Goal: Information Seeking & Learning: Learn about a topic

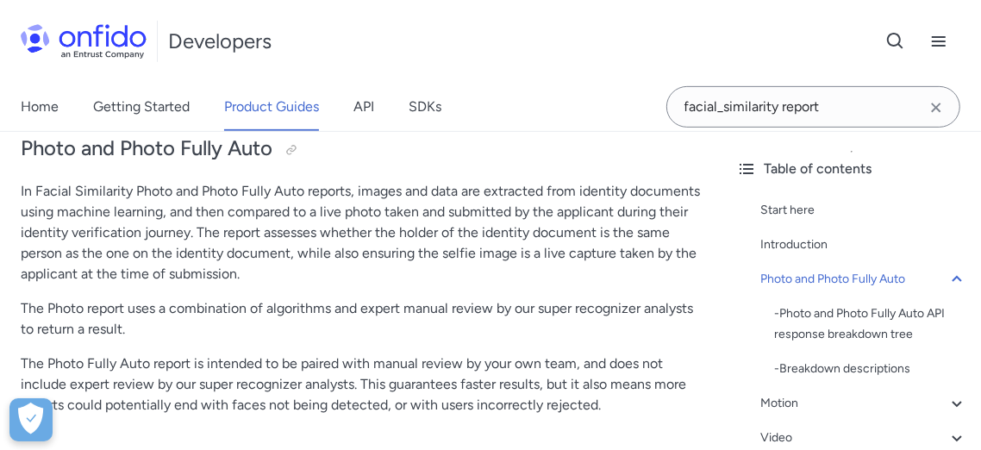
scroll to position [510, 0]
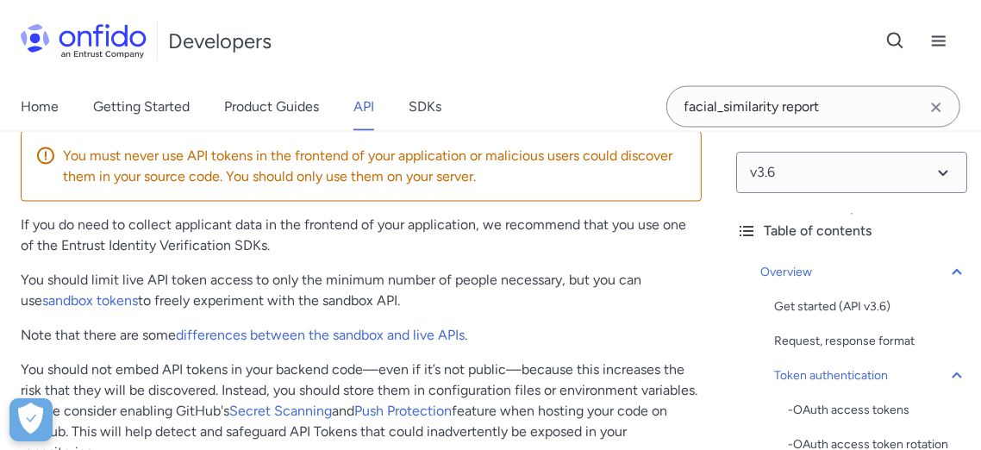
scroll to position [1808, 0]
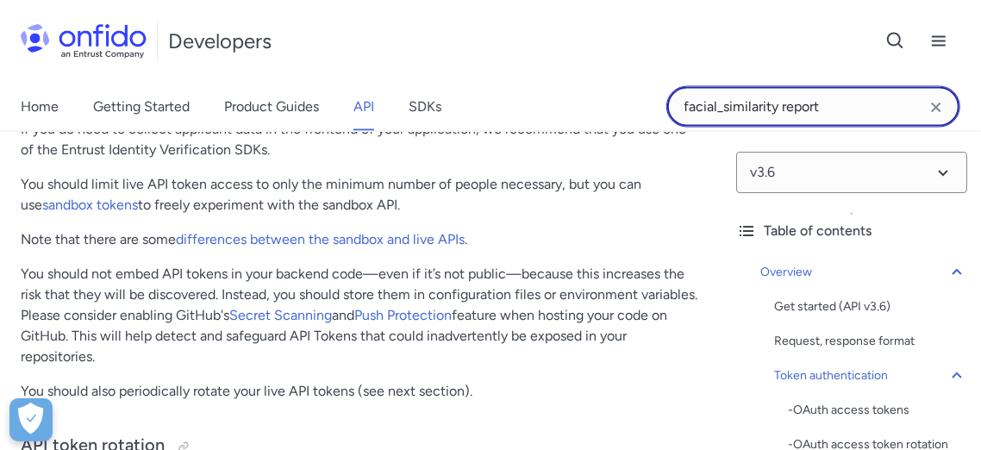
click at [683, 112] on input "facial_similarity report" at bounding box center [813, 106] width 294 height 41
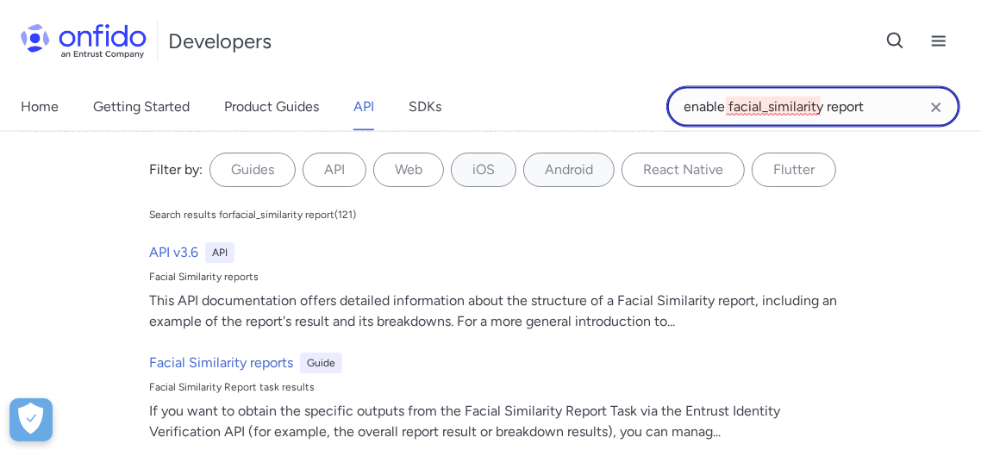
type input "enable facial_similarity report"
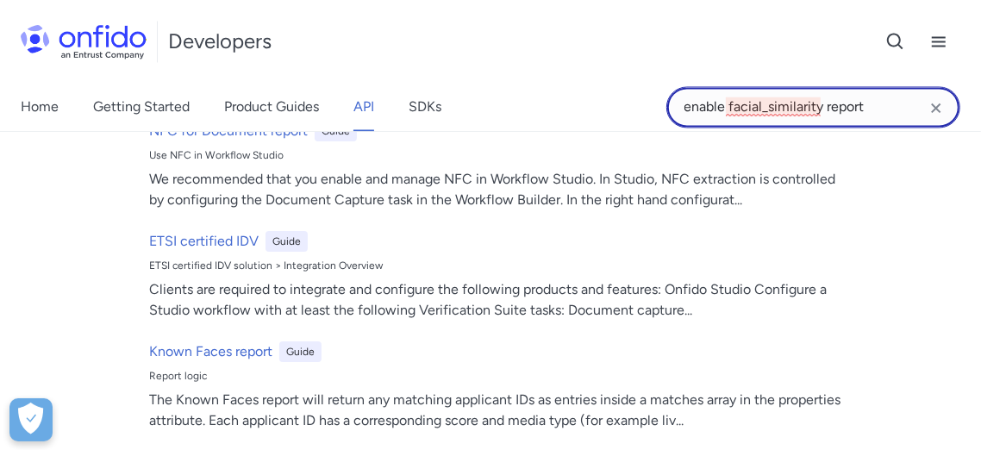
scroll to position [1999, 0]
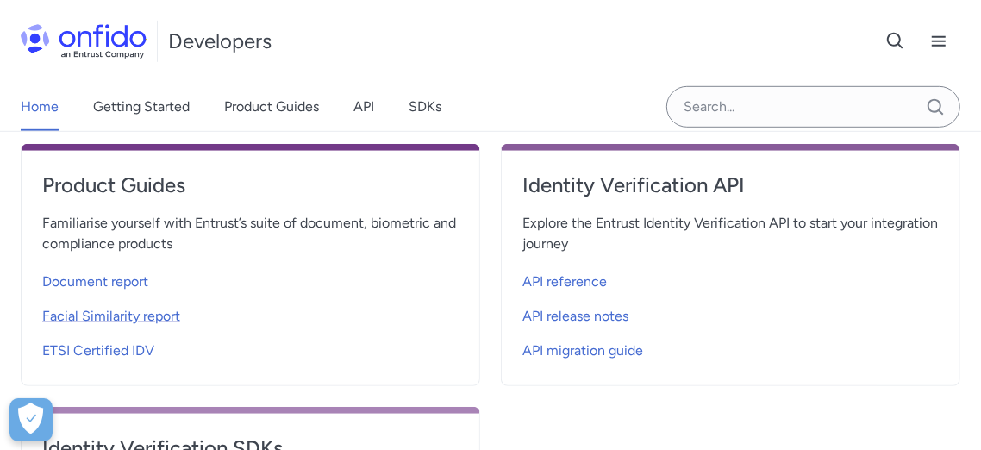
scroll to position [574, 0]
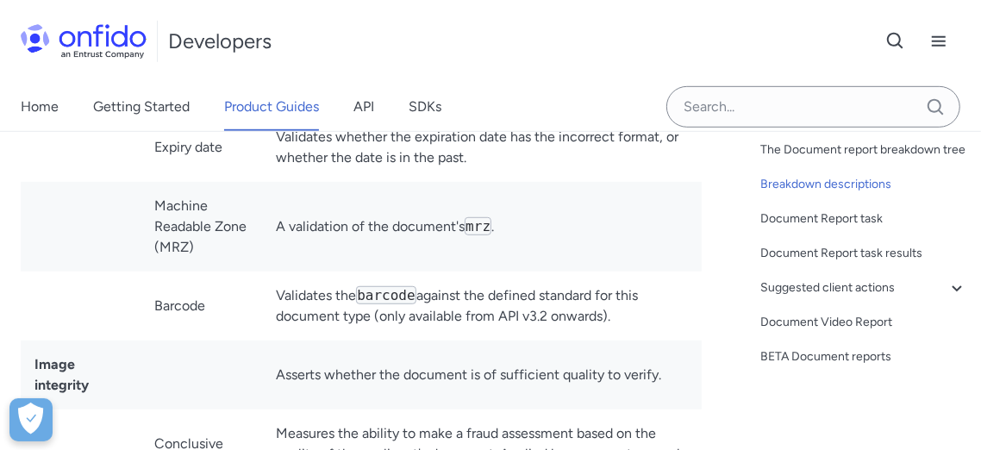
scroll to position [53, 0]
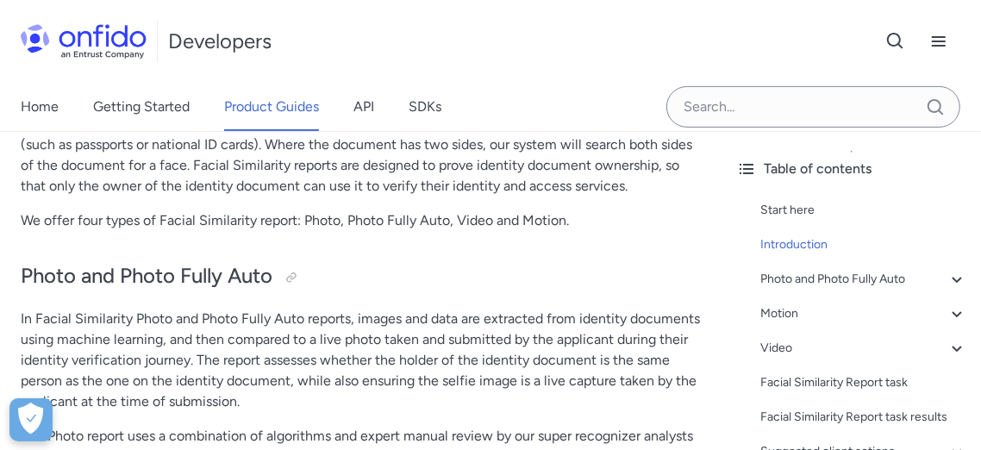
scroll to position [383, 0]
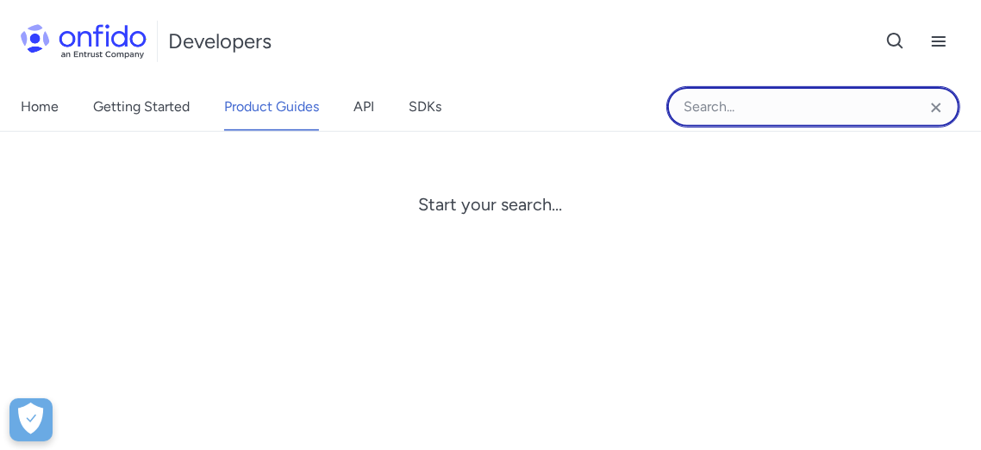
click at [745, 101] on input "Onfido search input field" at bounding box center [813, 106] width 294 height 41
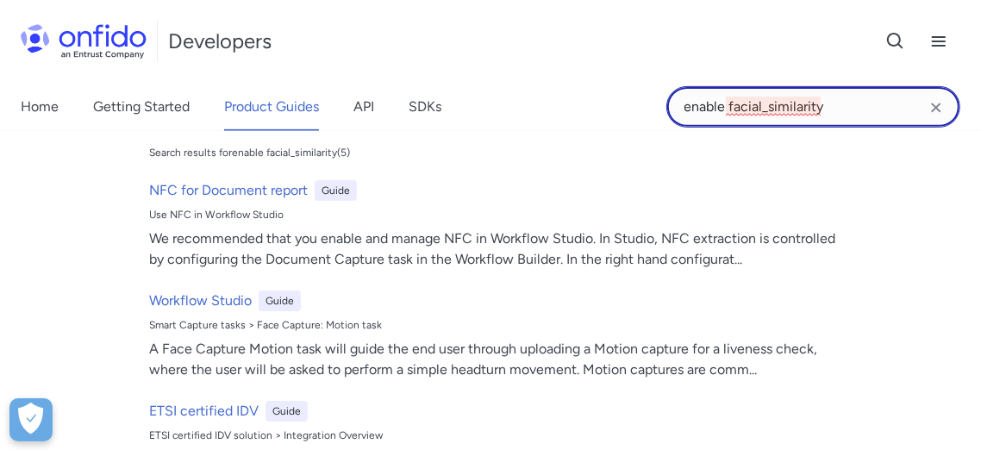
scroll to position [96, 0]
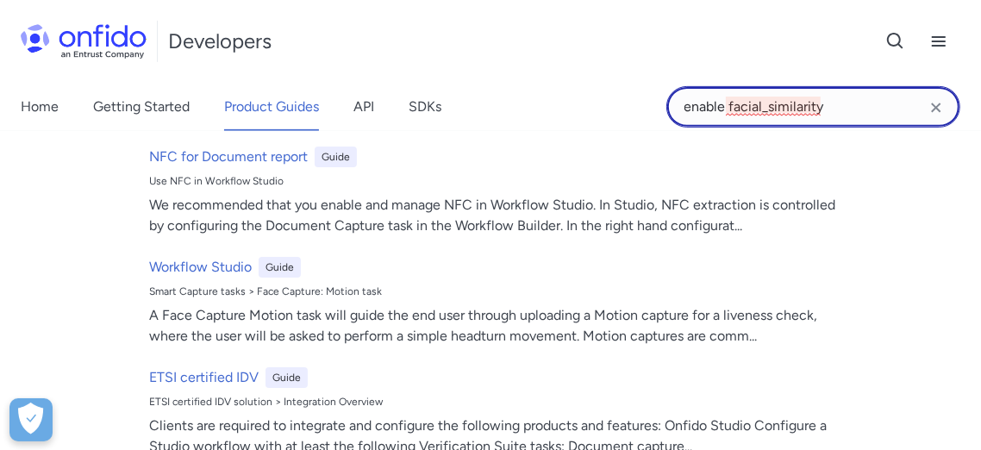
type input "enable facial_similarity"
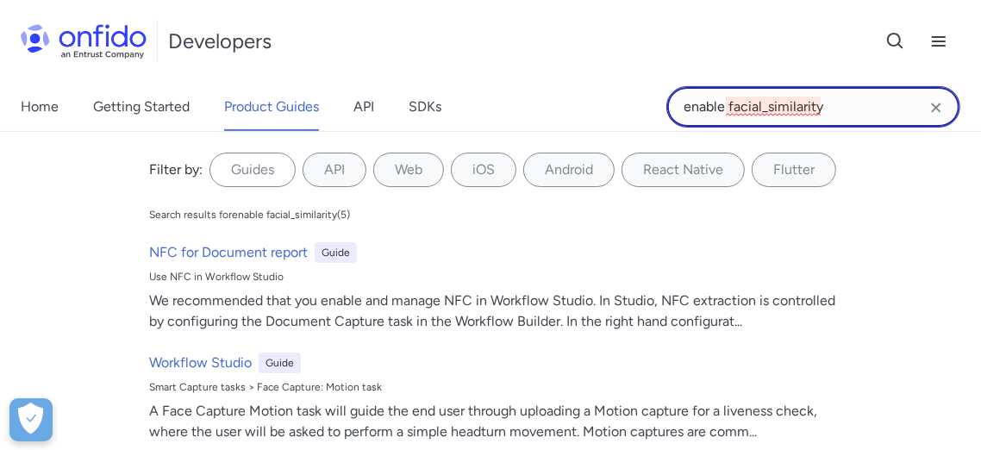
scroll to position [191, 0]
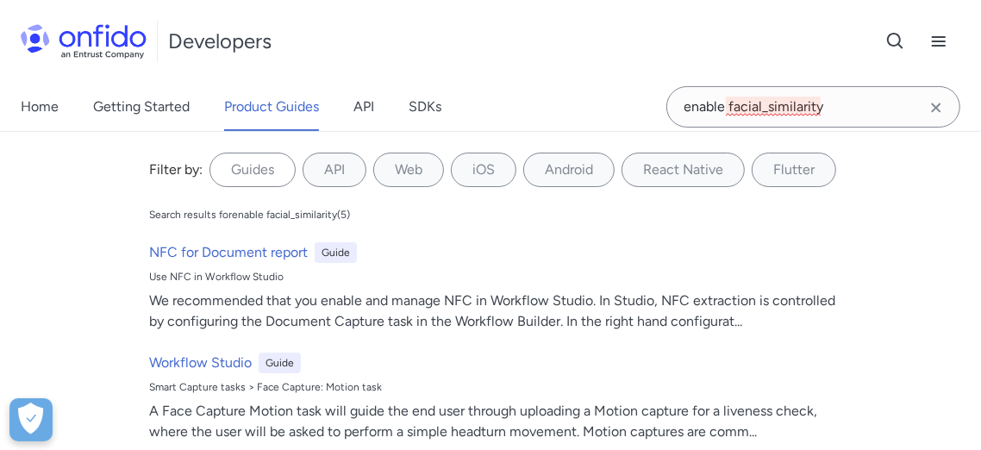
click at [938, 104] on icon "Clear search field button" at bounding box center [935, 107] width 9 height 9
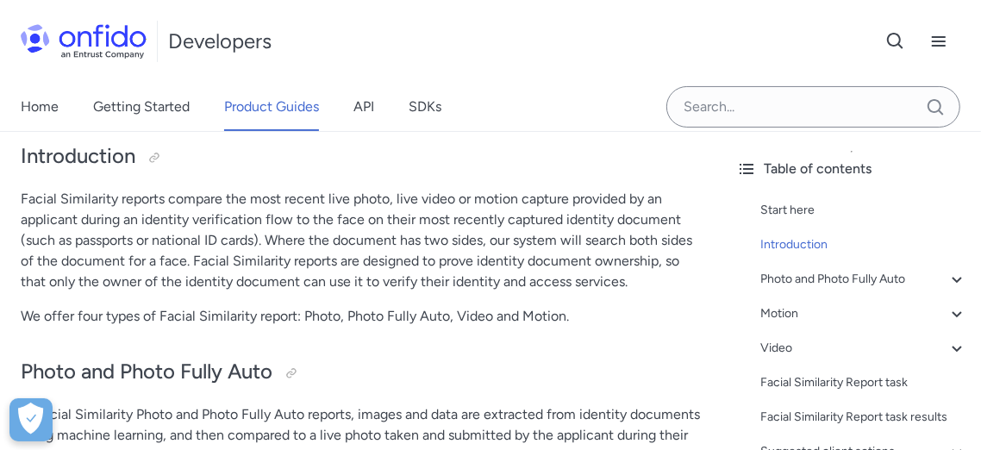
scroll to position [96, 0]
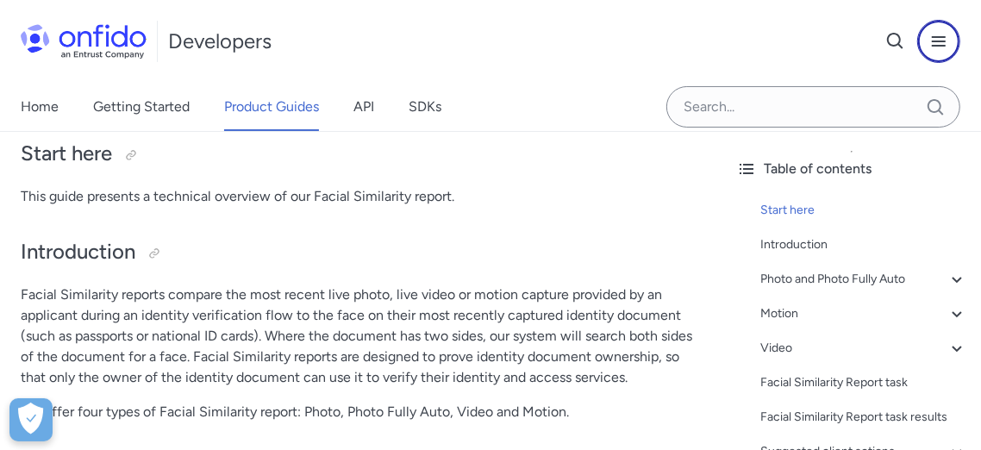
click at [933, 40] on icon "Open navigation menu button" at bounding box center [938, 41] width 21 height 21
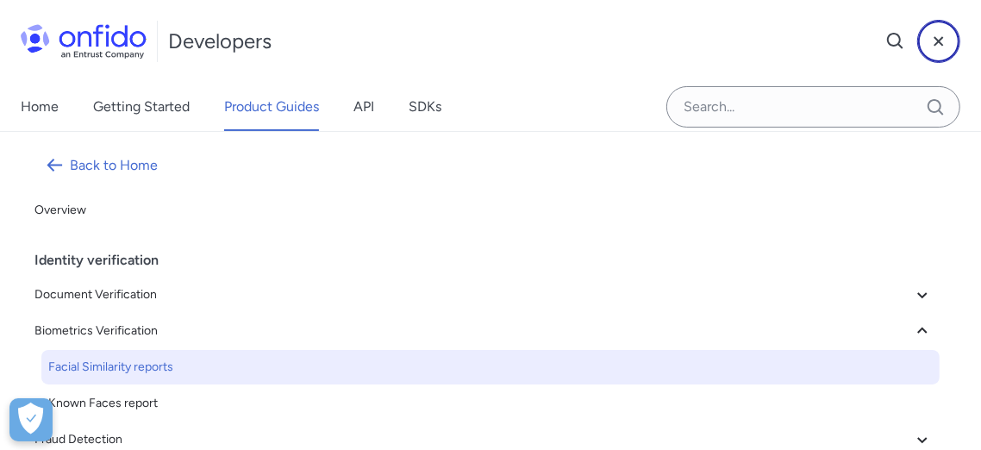
click at [933, 40] on icon "Close menu navigation button" at bounding box center [938, 41] width 21 height 21
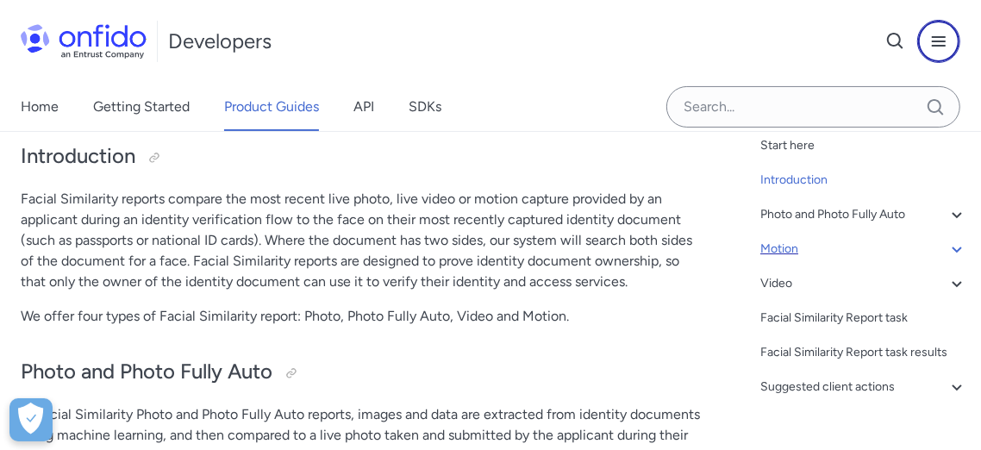
scroll to position [95, 0]
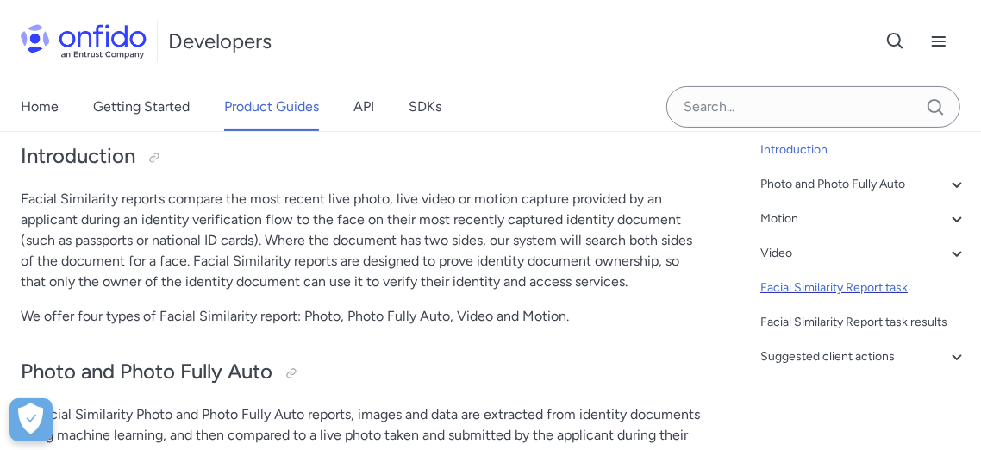
click at [850, 285] on div "Facial Similarity Report task" at bounding box center [863, 287] width 207 height 21
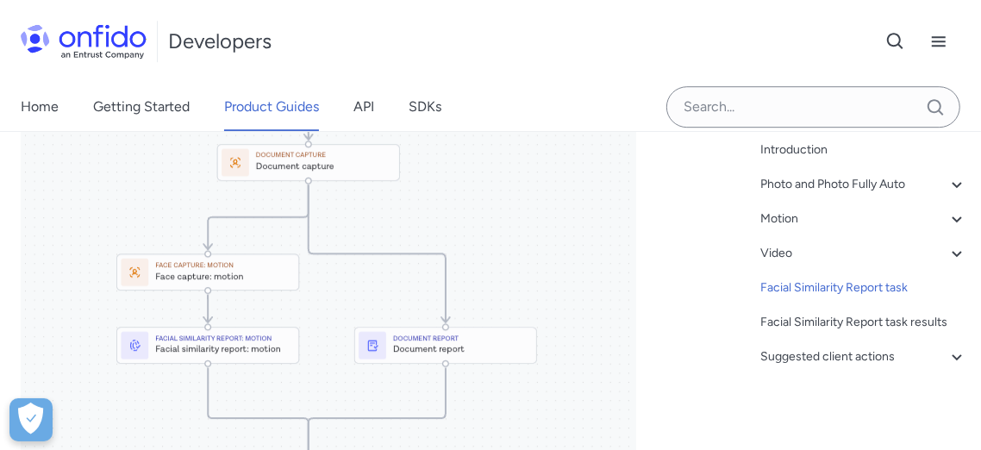
scroll to position [6883, 0]
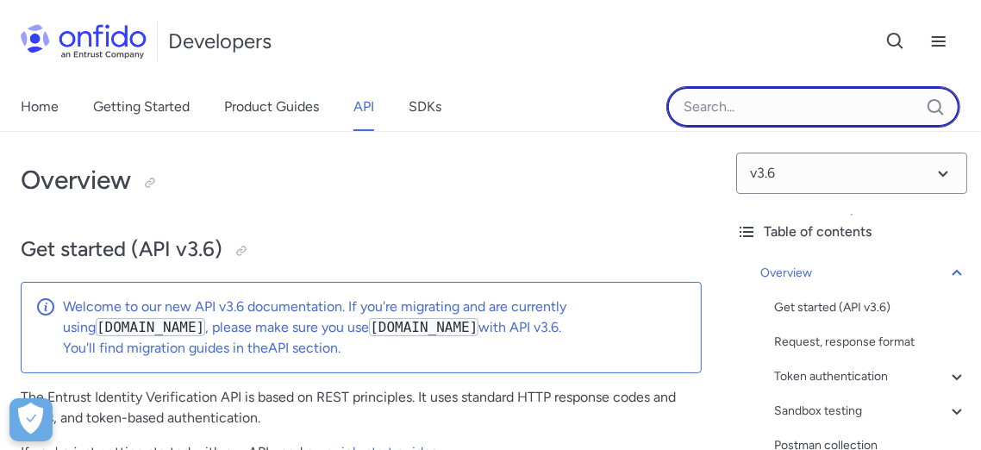
click at [756, 109] on input "Onfido search input field" at bounding box center [813, 106] width 294 height 41
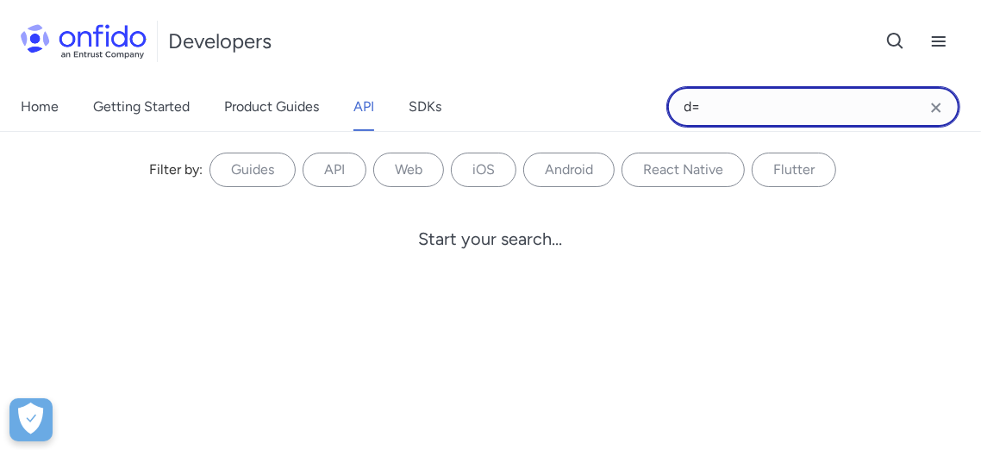
type input "d"
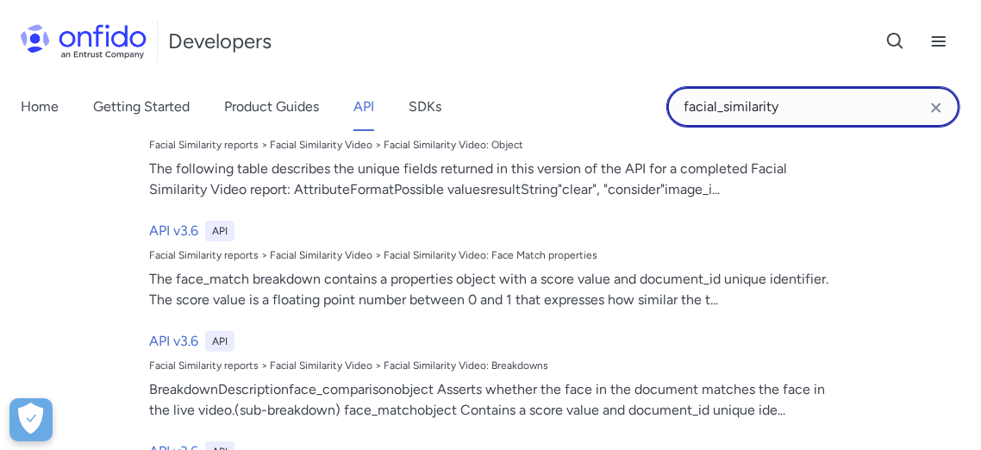
scroll to position [383, 0]
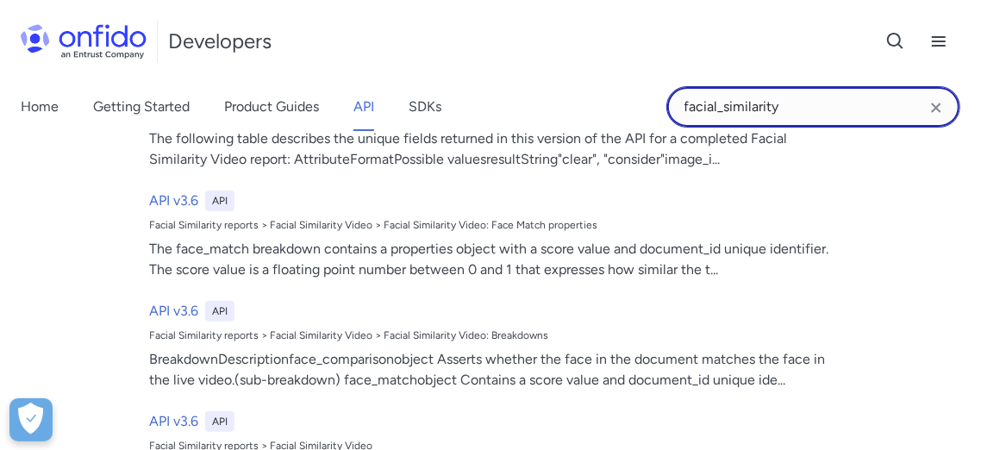
type input "facial_similarity"
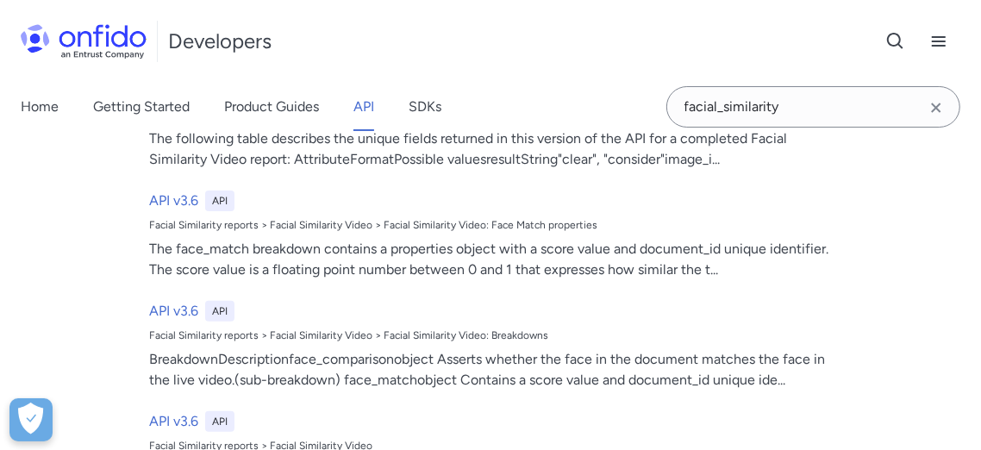
click at [937, 101] on icon "Clear search field button" at bounding box center [935, 107] width 21 height 21
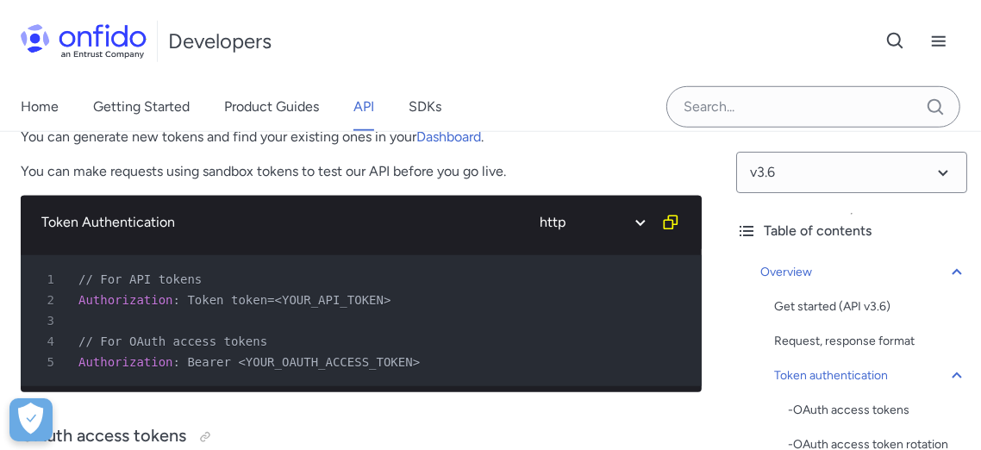
scroll to position [765, 0]
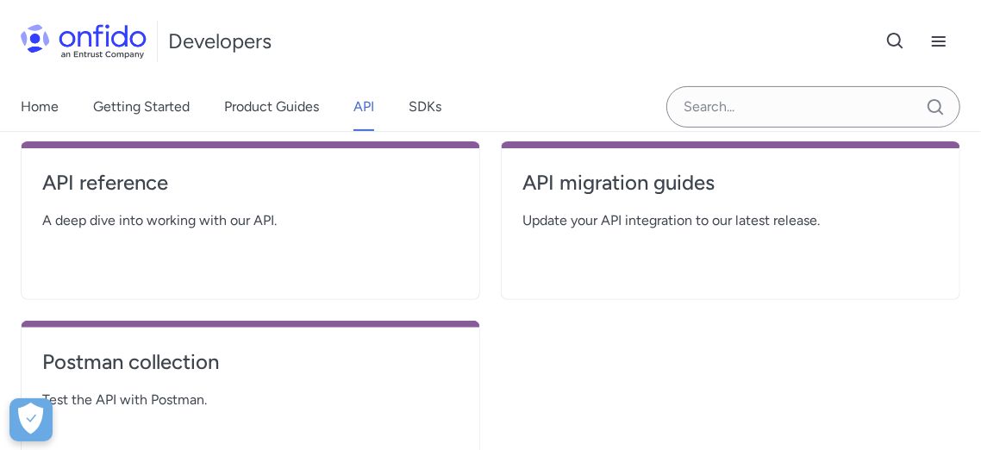
scroll to position [287, 0]
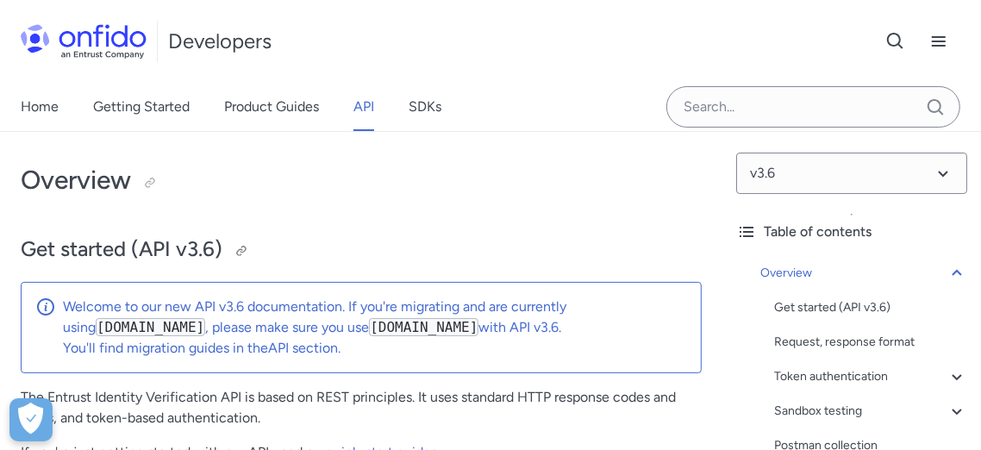
scroll to position [96, 0]
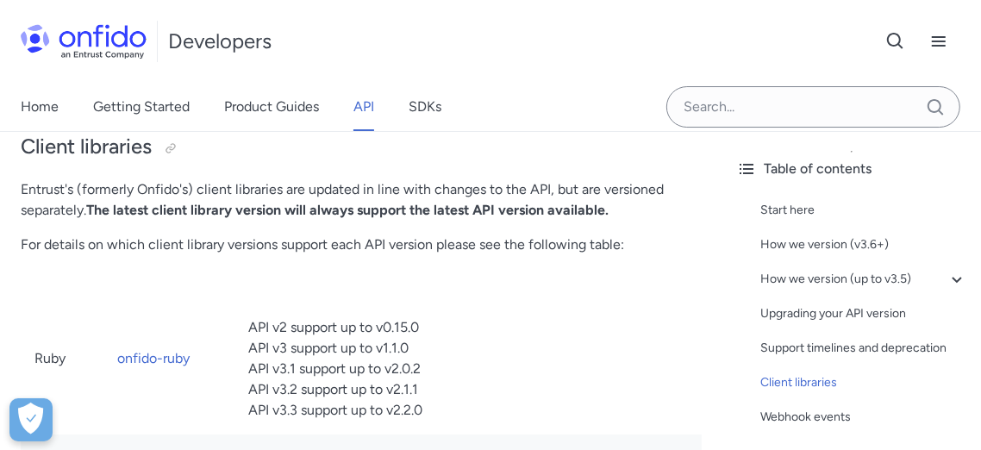
scroll to position [3734, 0]
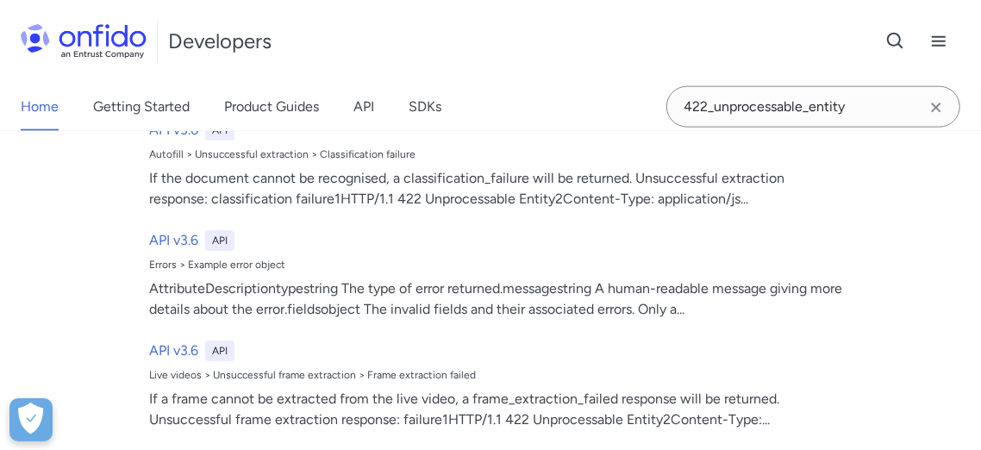
scroll to position [1345, 0]
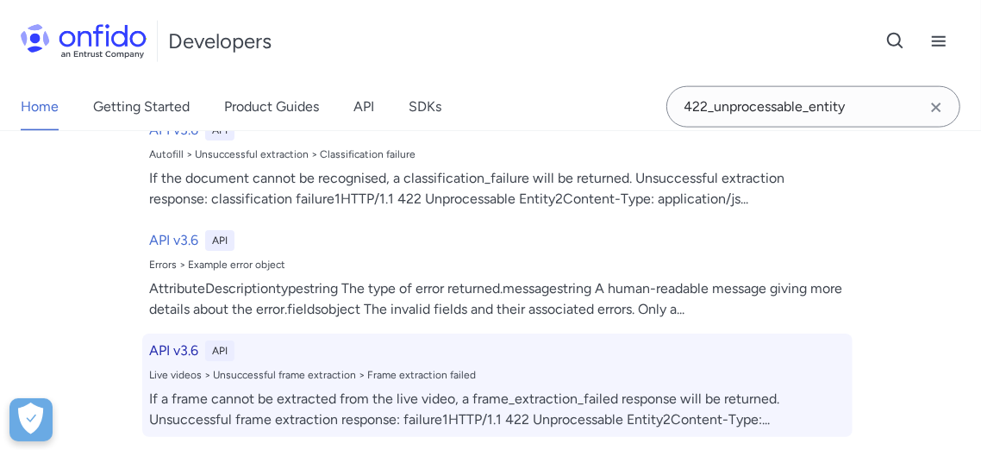
type input "422_unprocessable_entity"
click at [172, 348] on h6 "API v3.6" at bounding box center [173, 350] width 49 height 21
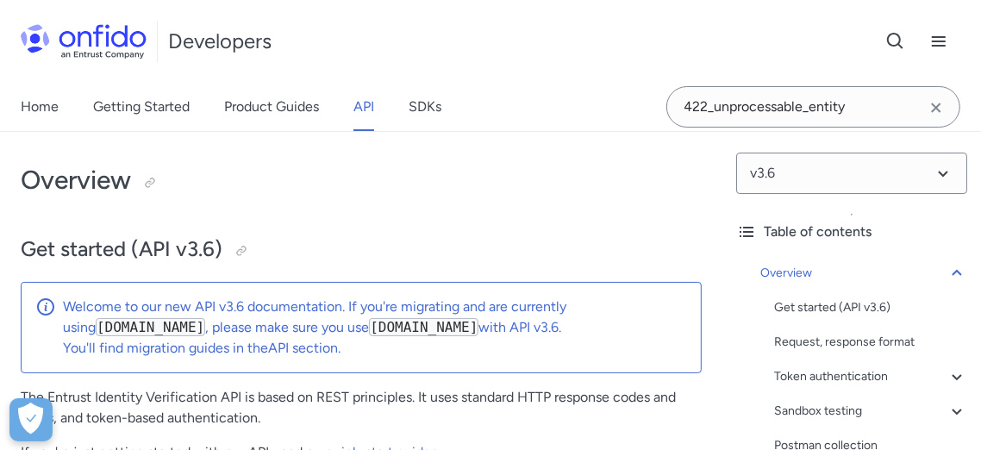
click at [932, 106] on icon "Clear search field button" at bounding box center [935, 107] width 21 height 21
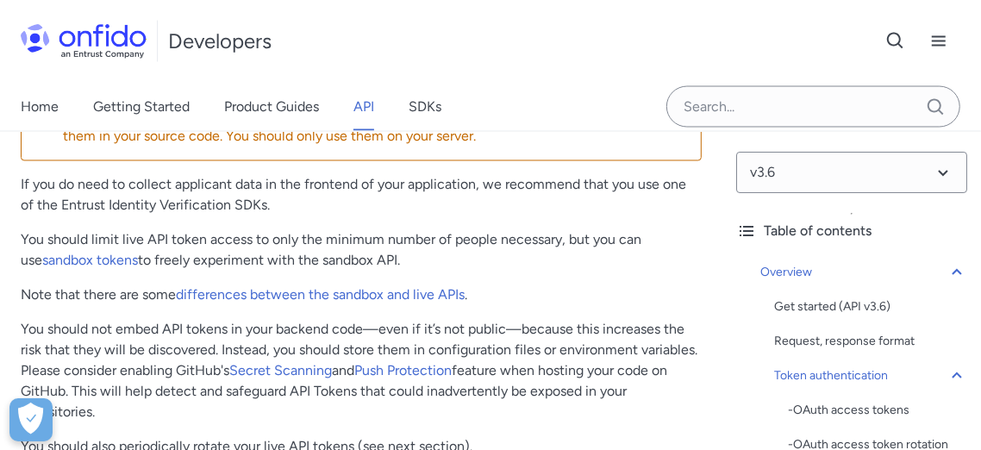
scroll to position [1723, 0]
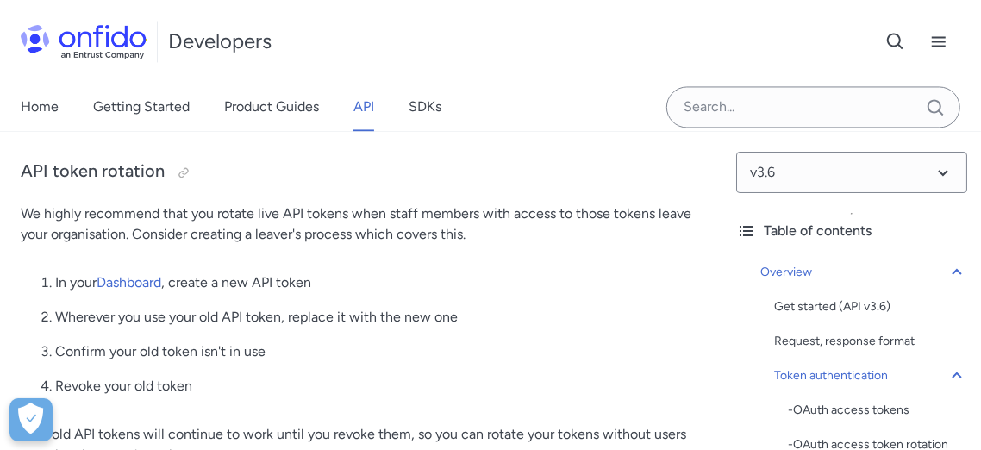
scroll to position [2066, 0]
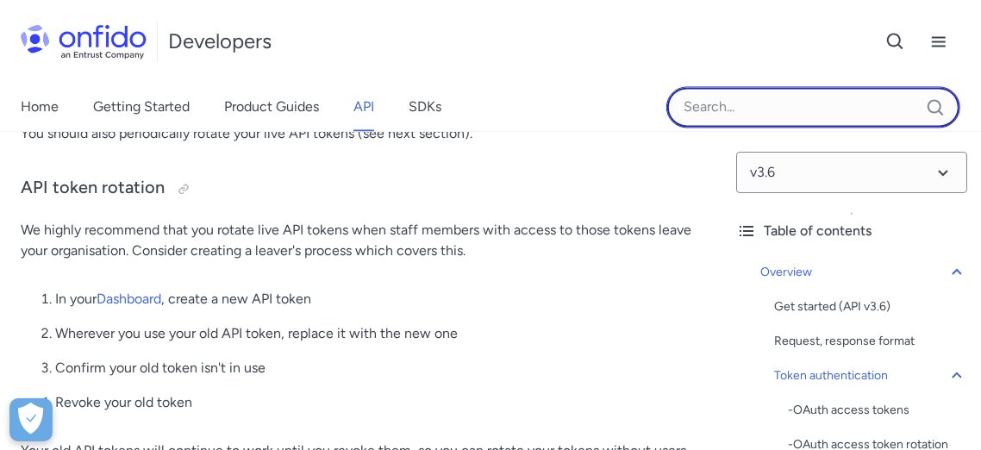
click at [732, 111] on input "Onfido search input field" at bounding box center [813, 106] width 294 height 41
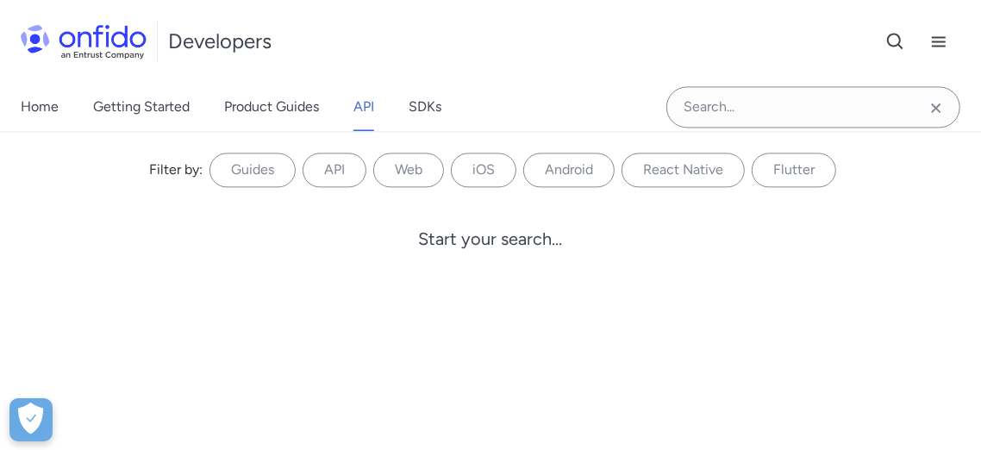
click at [941, 107] on icon "Clear search field button" at bounding box center [935, 107] width 21 height 21
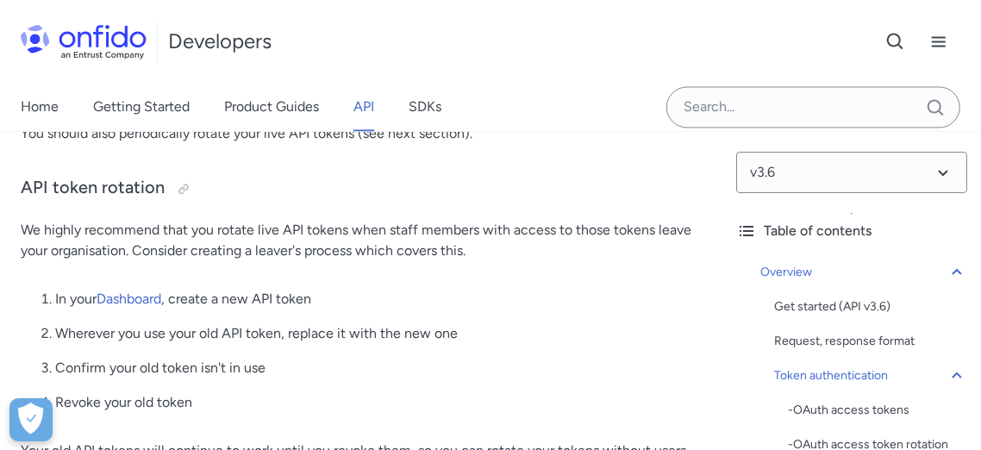
click at [698, 23] on div "Developers Support" at bounding box center [490, 41] width 981 height 83
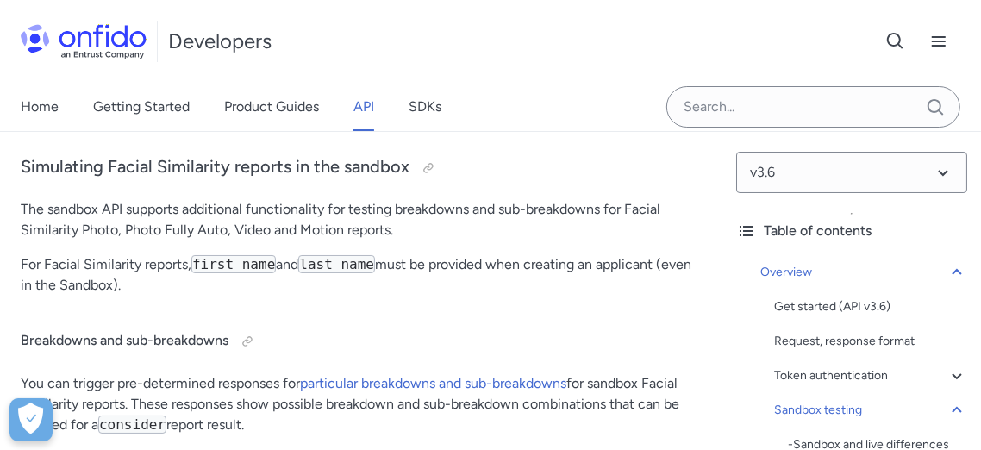
scroll to position [7620, 0]
